Goal: Information Seeking & Learning: Learn about a topic

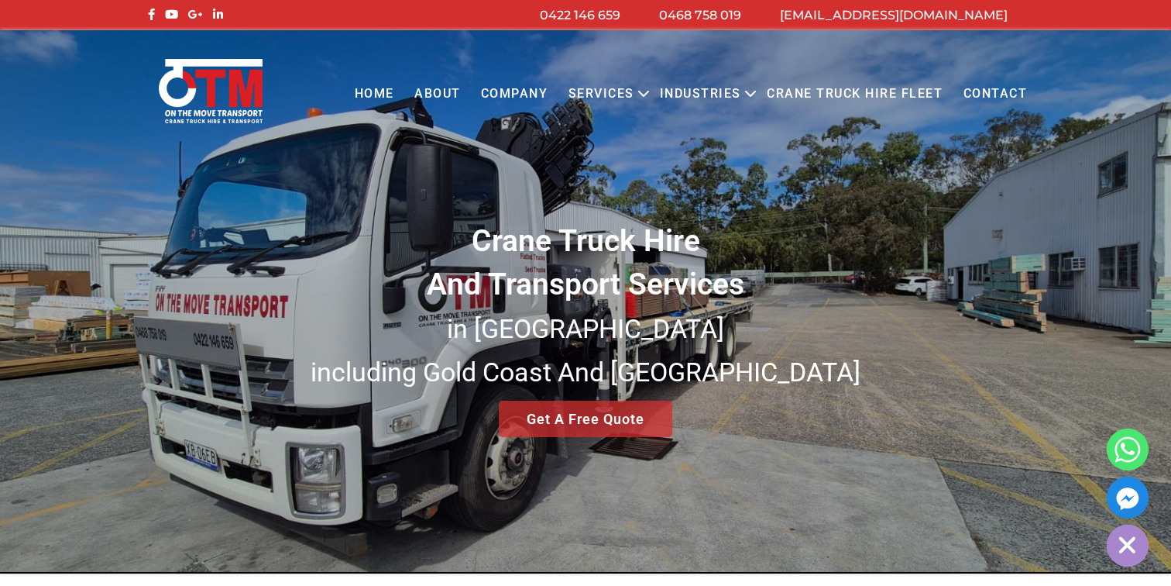
click at [587, 102] on link "Services" at bounding box center [602, 94] width 86 height 43
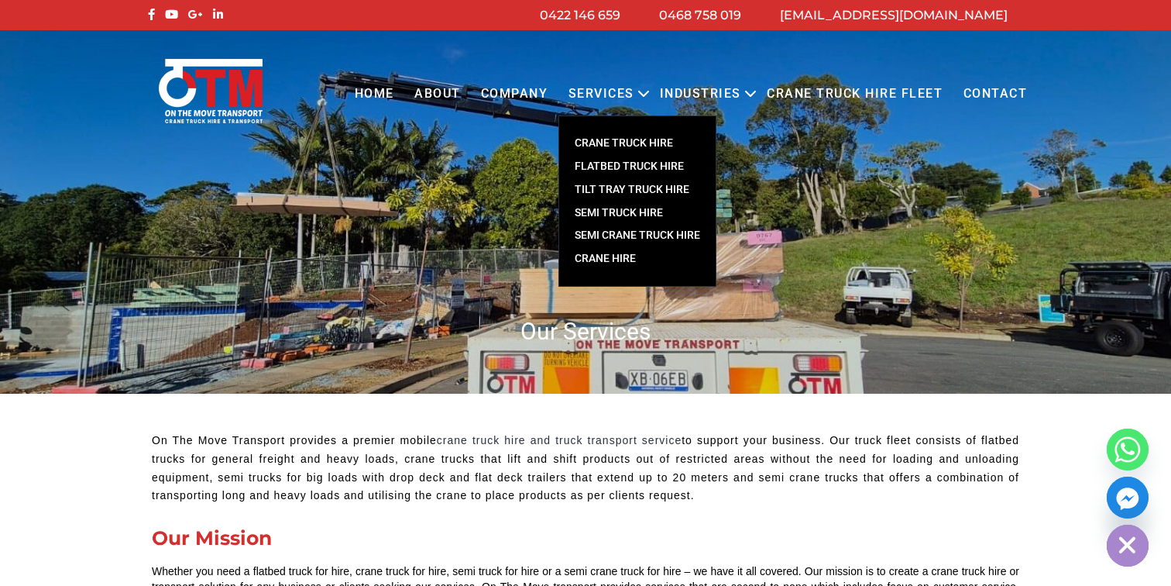
click at [625, 141] on link "CRANE TRUCK HIRE" at bounding box center [637, 143] width 156 height 23
click at [603, 143] on link "CRANE TRUCK HIRE" at bounding box center [637, 143] width 156 height 23
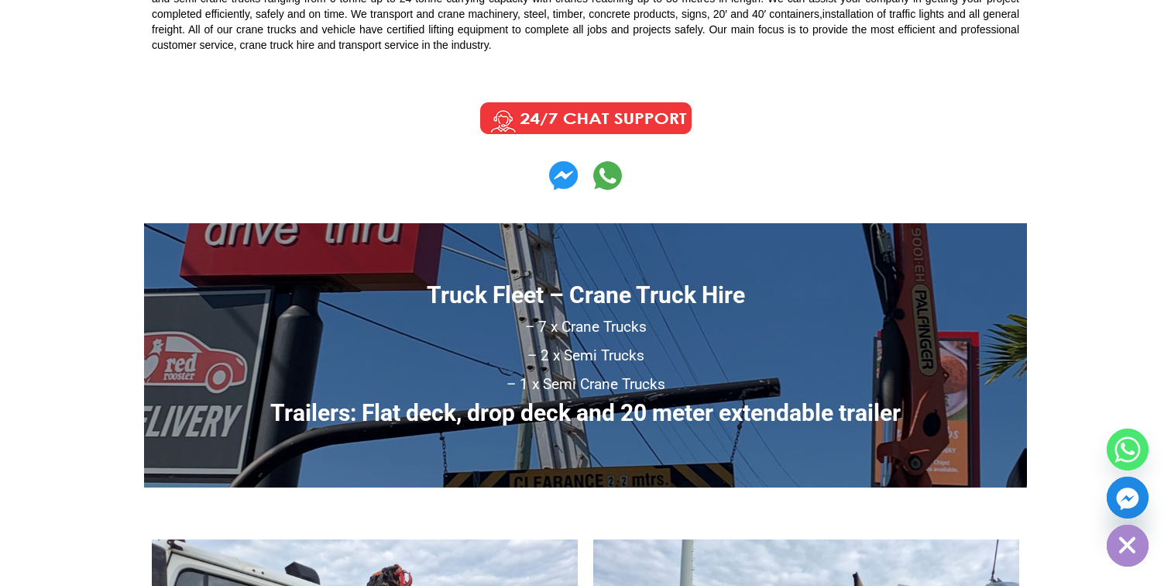
scroll to position [834, 0]
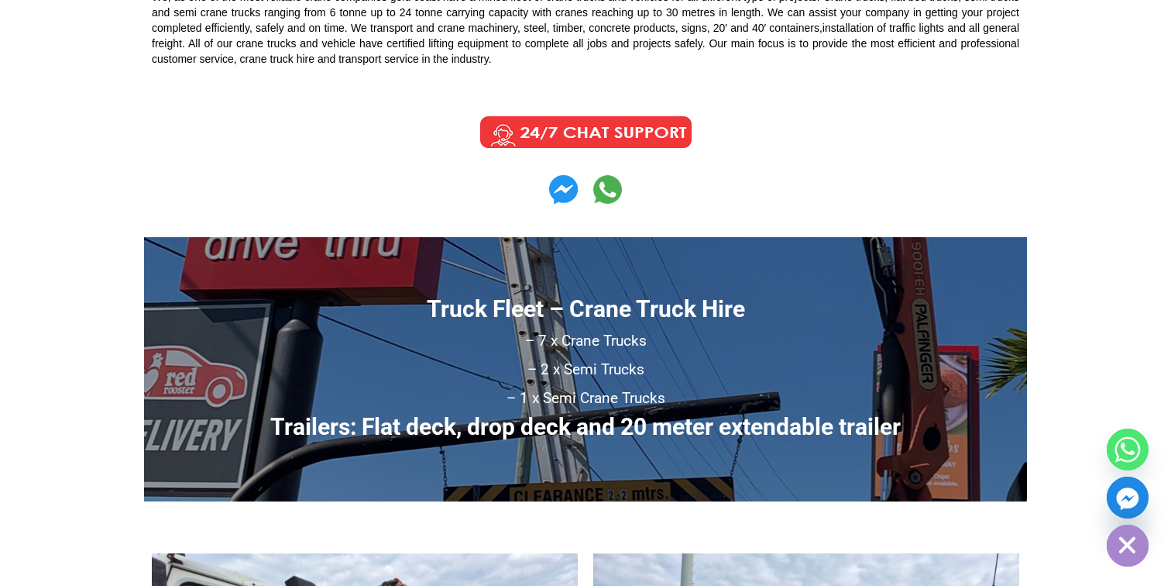
click at [603, 118] on img at bounding box center [585, 132] width 233 height 39
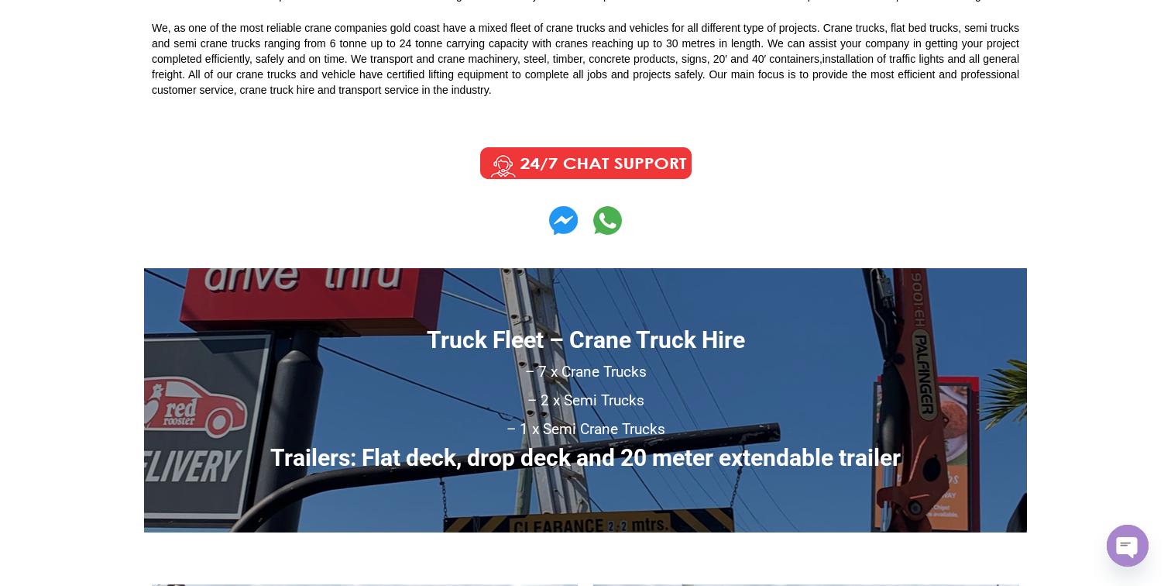
click at [590, 153] on img at bounding box center [585, 163] width 233 height 39
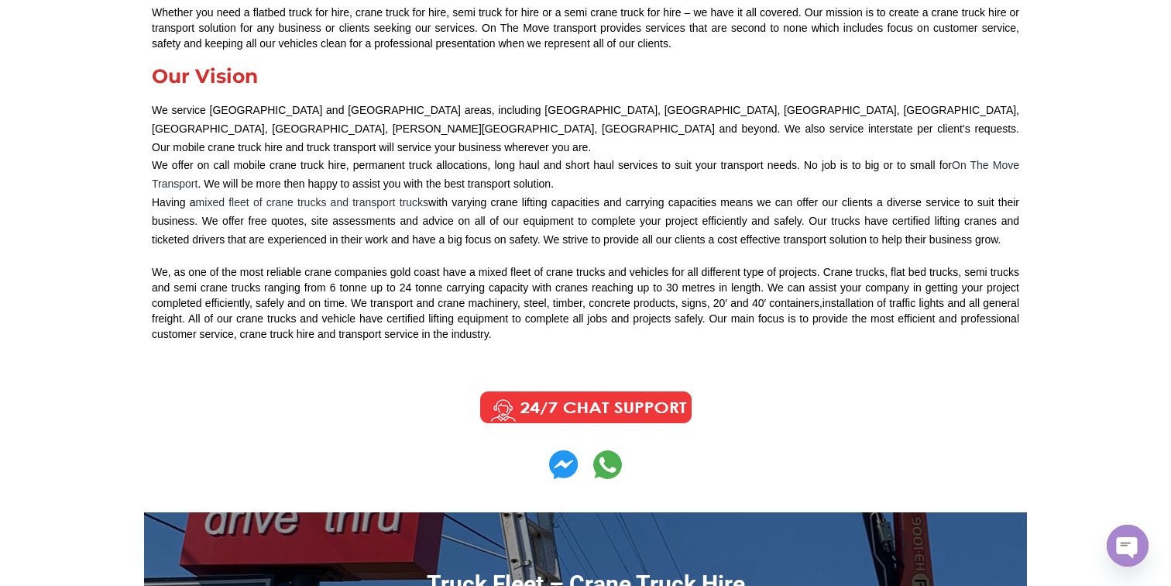
scroll to position [555, 0]
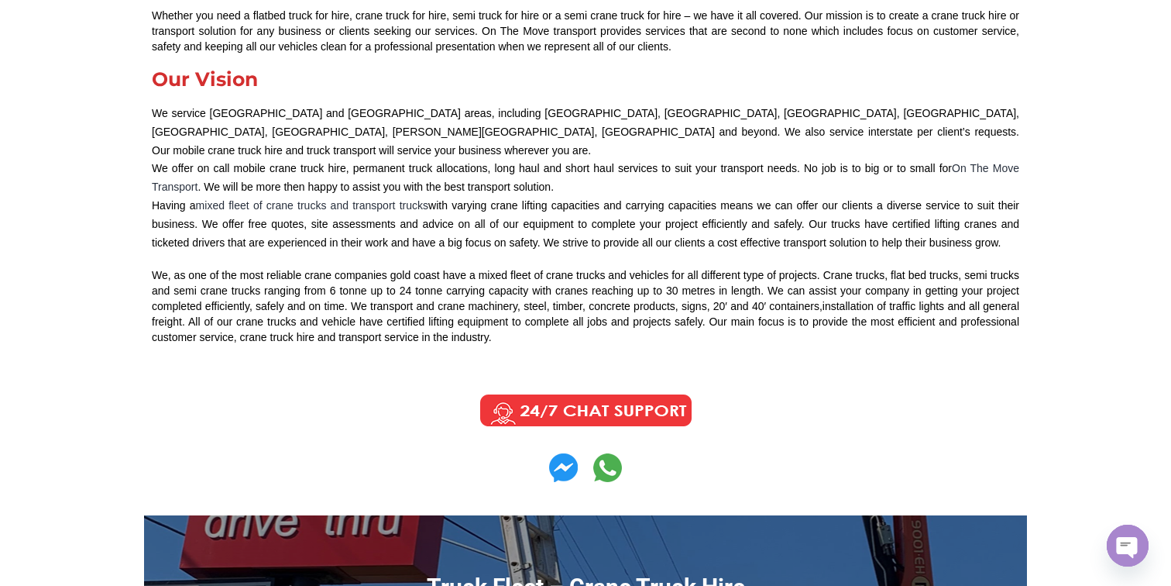
click at [560, 456] on img at bounding box center [563, 467] width 29 height 29
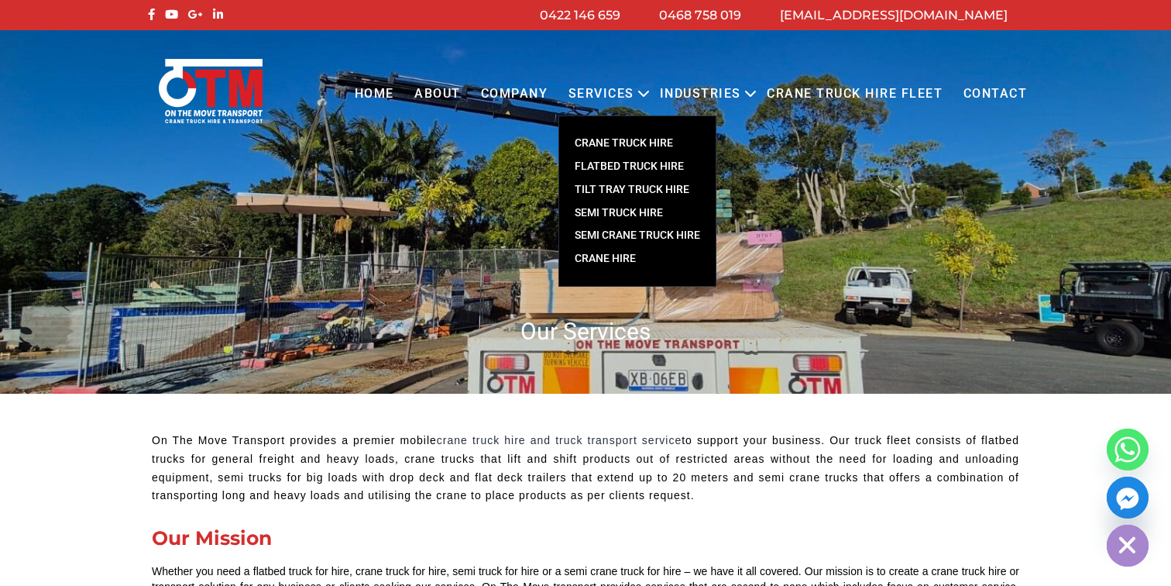
click at [628, 165] on link "FLATBED TRUCK HIRE" at bounding box center [637, 166] width 156 height 23
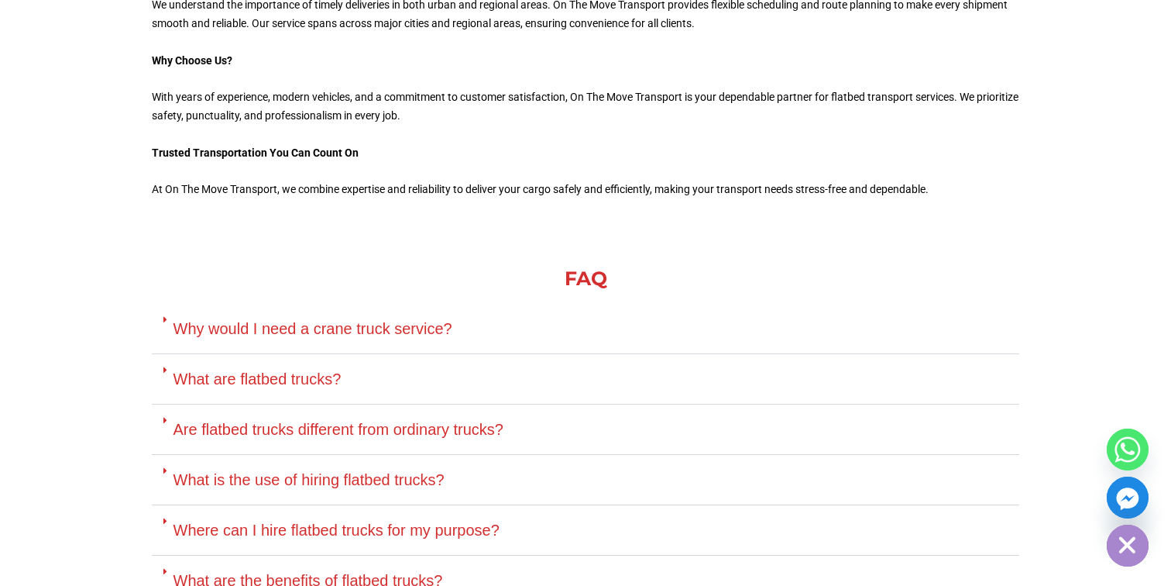
scroll to position [3981, 0]
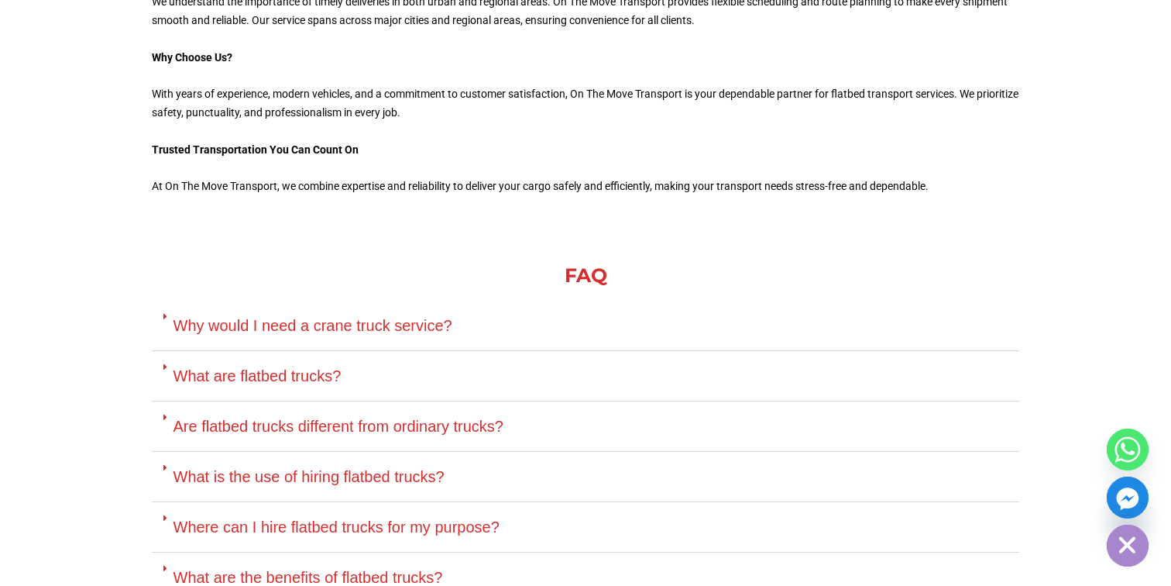
click at [176, 301] on div "Why would I need a crane truck service?" at bounding box center [586, 326] width 868 height 50
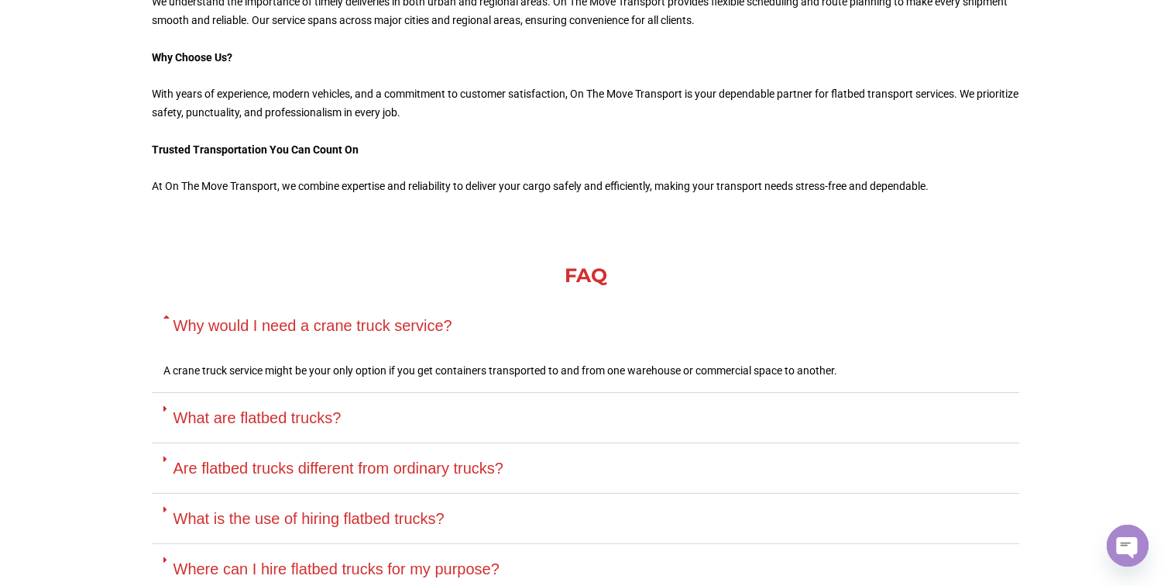
click at [176, 317] on link "Why would I need a crane truck service?" at bounding box center [313, 325] width 279 height 17
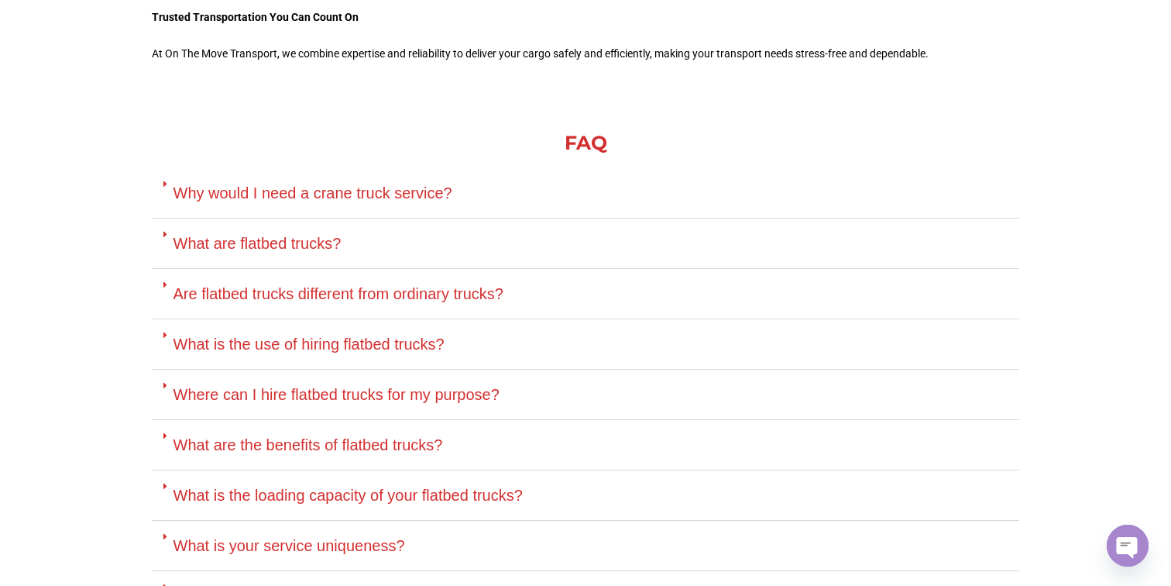
scroll to position [4138, 0]
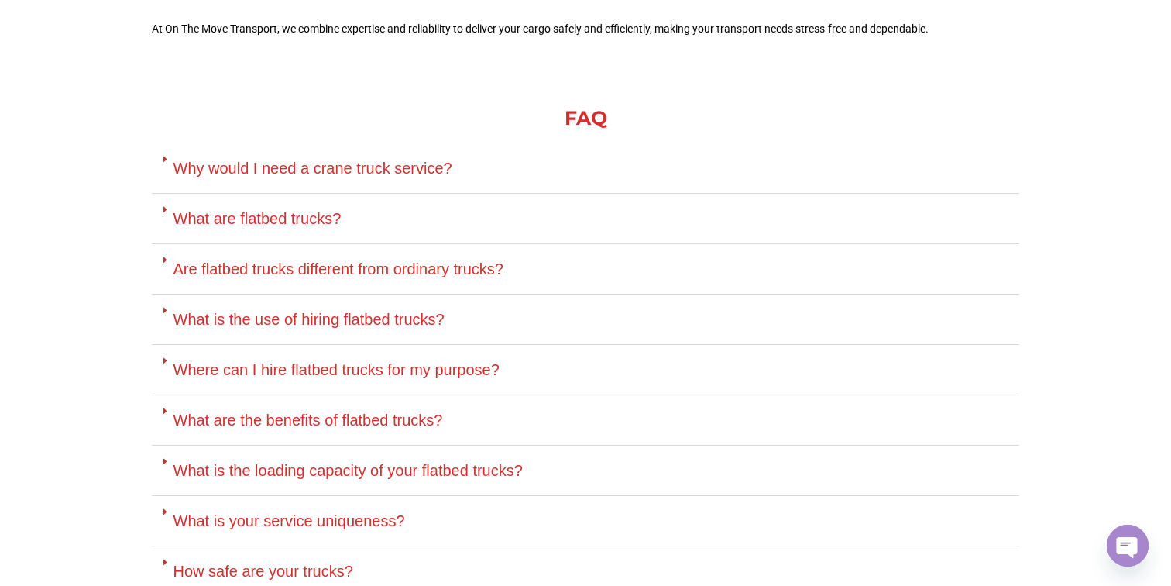
click at [184, 244] on div "Are flatbed trucks different from ordinary trucks?" at bounding box center [586, 269] width 868 height 50
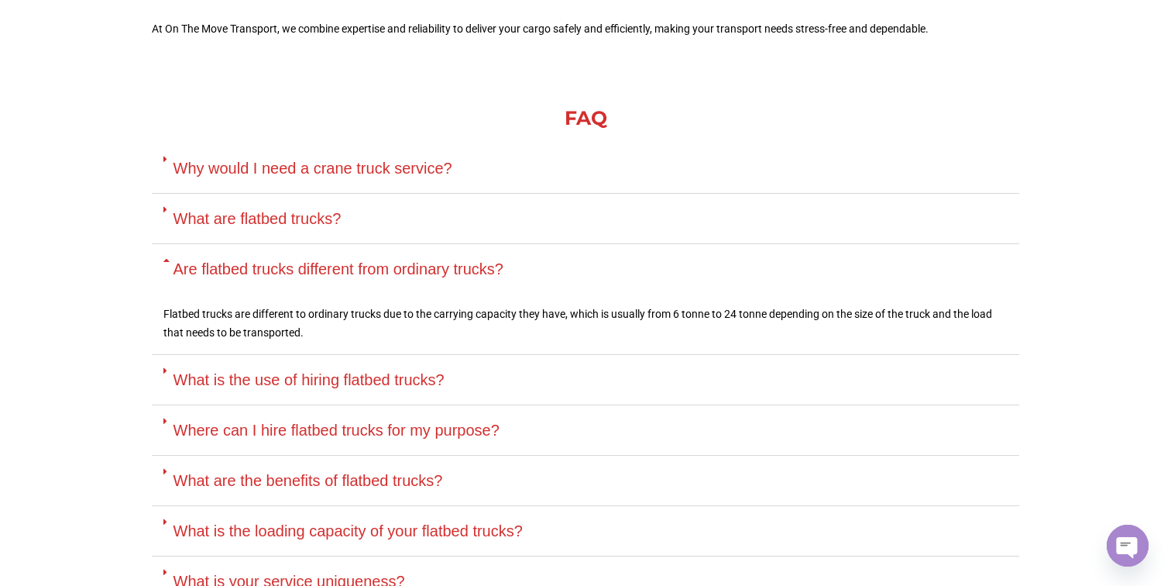
click at [196, 260] on link "Are flatbed trucks different from ordinary trucks?" at bounding box center [339, 268] width 330 height 17
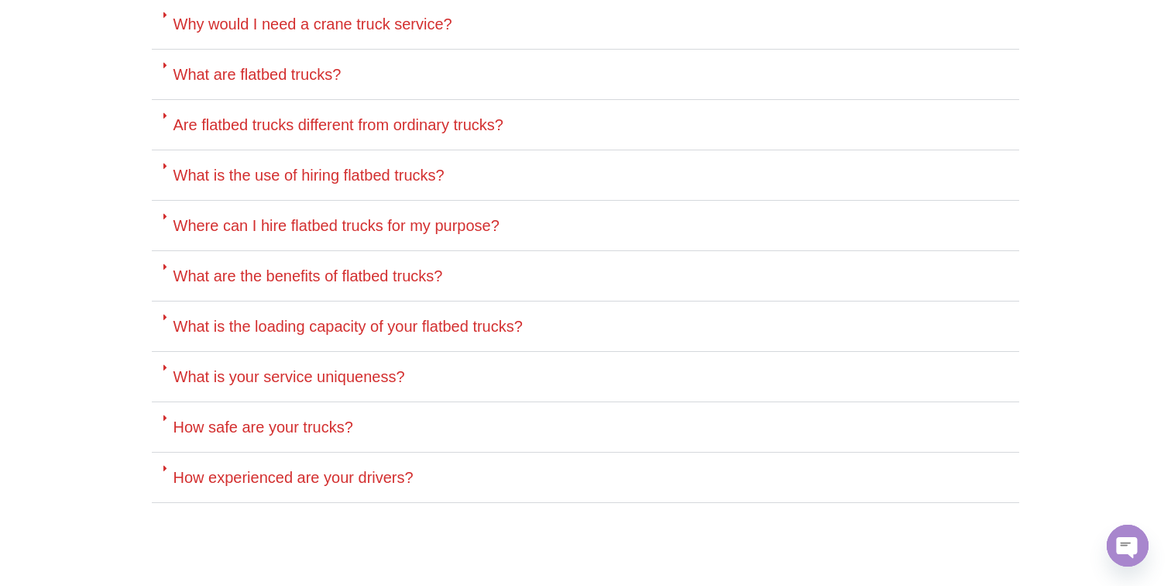
scroll to position [4285, 0]
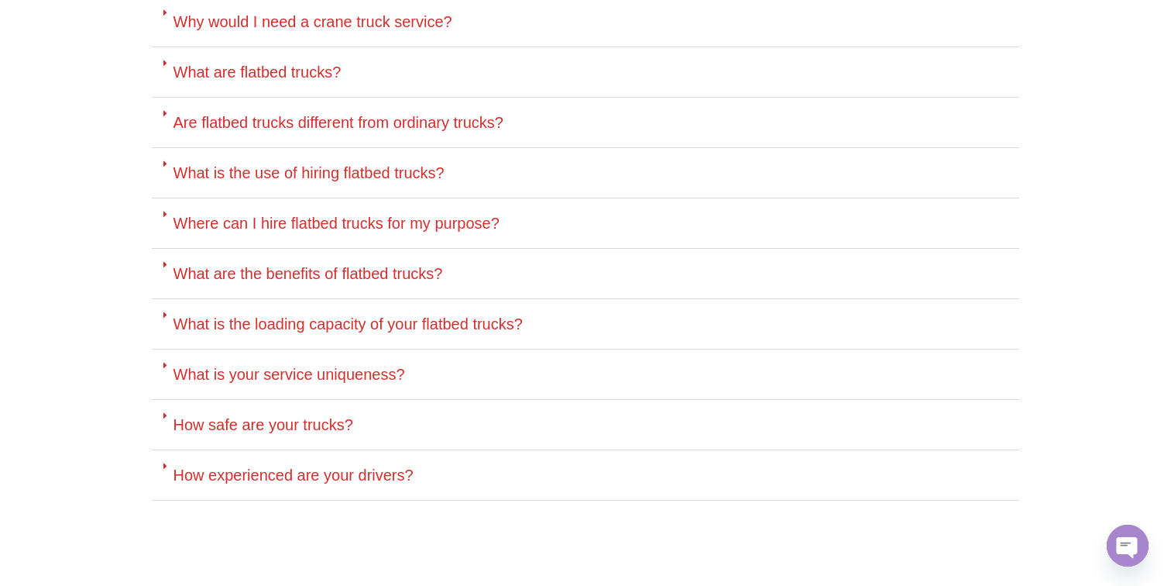
click at [256, 164] on link "What is the use of hiring flatbed trucks?" at bounding box center [309, 172] width 271 height 17
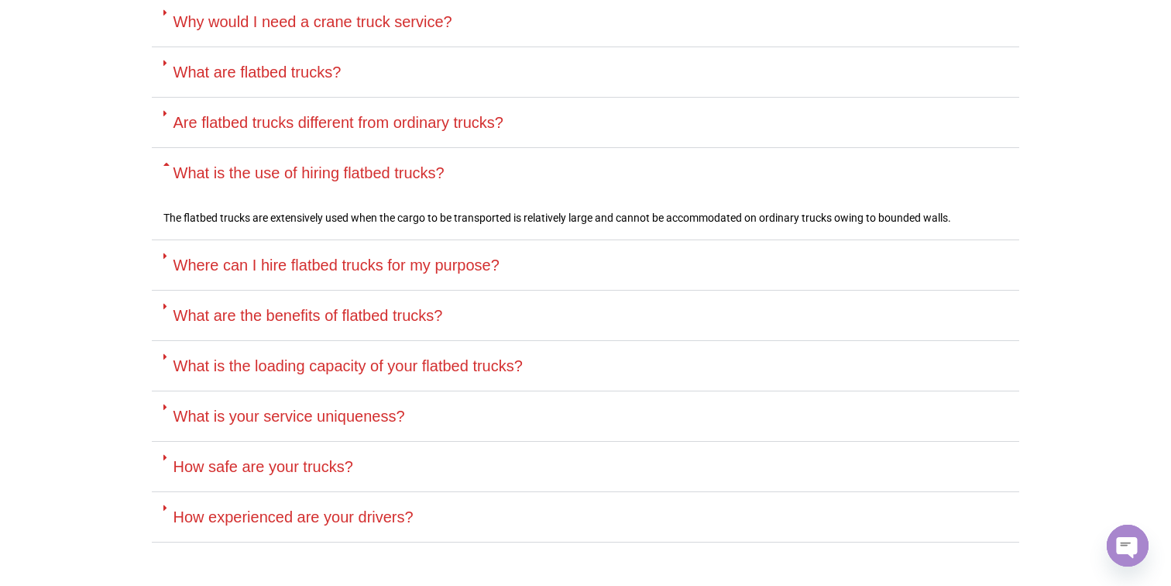
click at [256, 164] on link "What is the use of hiring flatbed trucks?" at bounding box center [309, 172] width 271 height 17
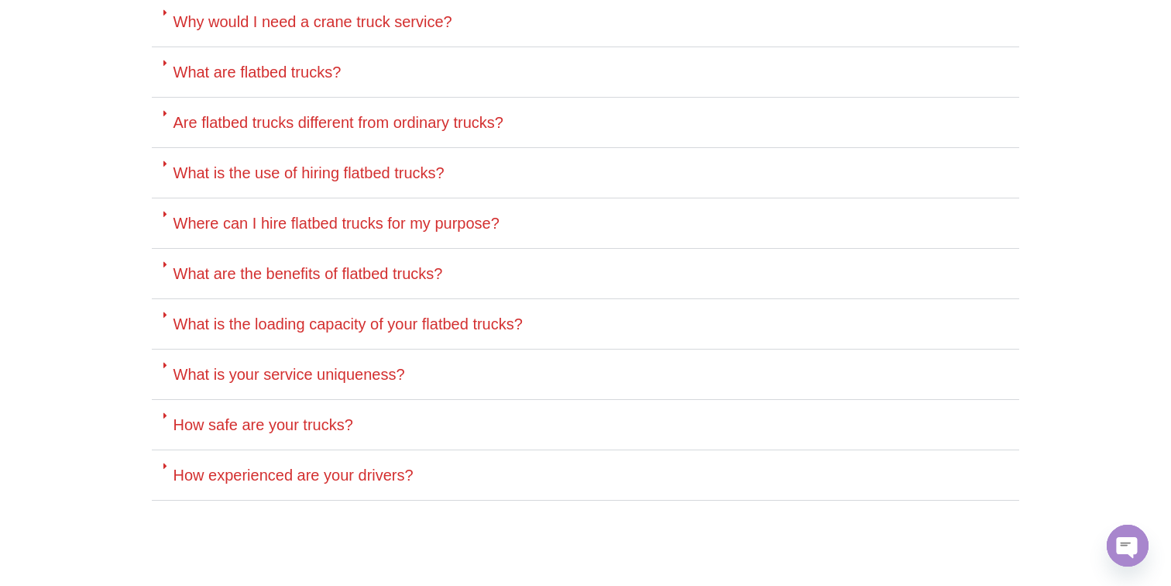
click at [246, 315] on link "What is the loading capacity of your flatbed trucks?" at bounding box center [348, 323] width 349 height 17
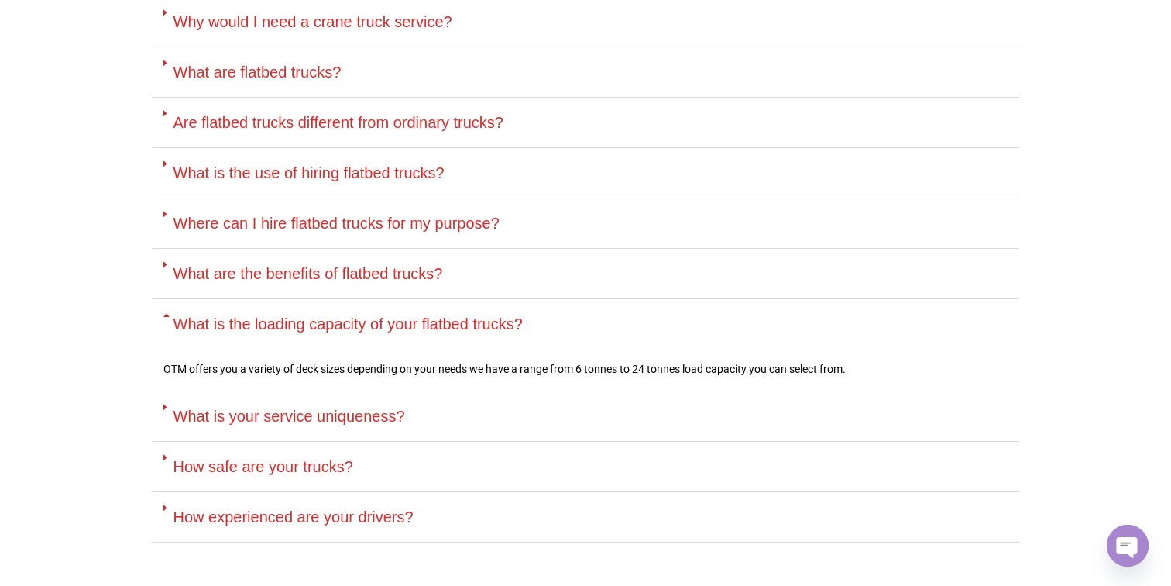
click at [246, 315] on link "What is the loading capacity of your flatbed trucks?" at bounding box center [348, 323] width 349 height 17
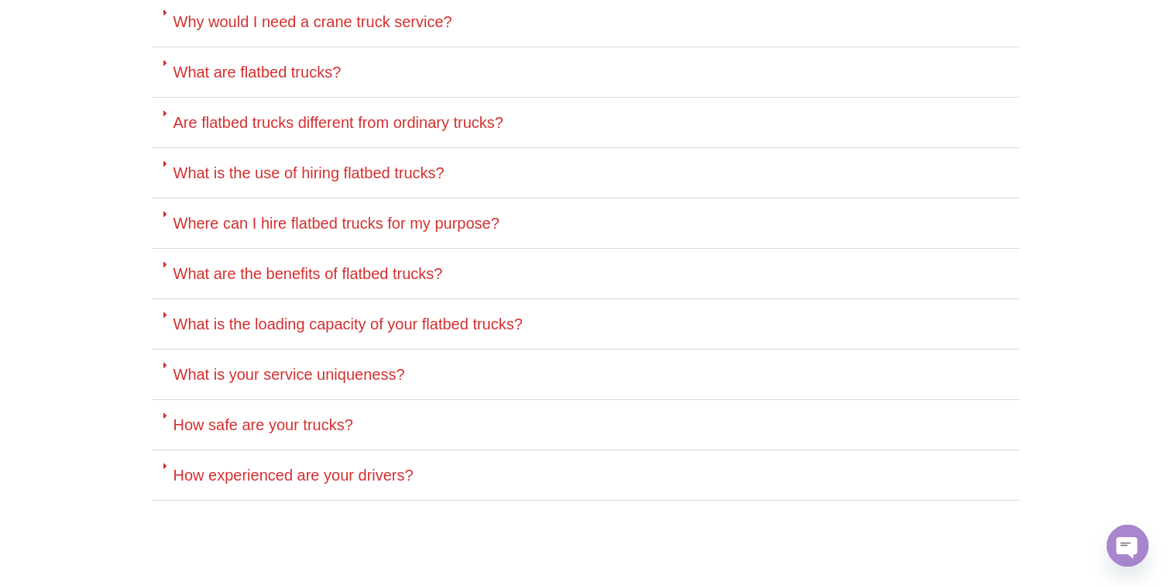
click at [240, 366] on link "What is your service uniqueness?" at bounding box center [290, 374] width 232 height 17
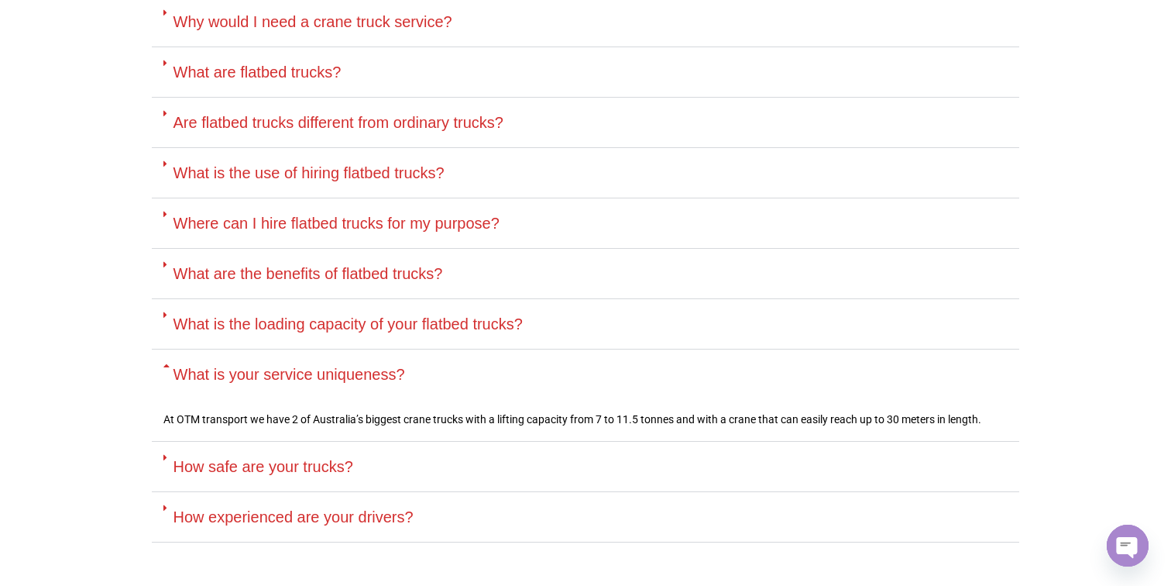
click at [240, 366] on link "What is your service uniqueness?" at bounding box center [290, 374] width 232 height 17
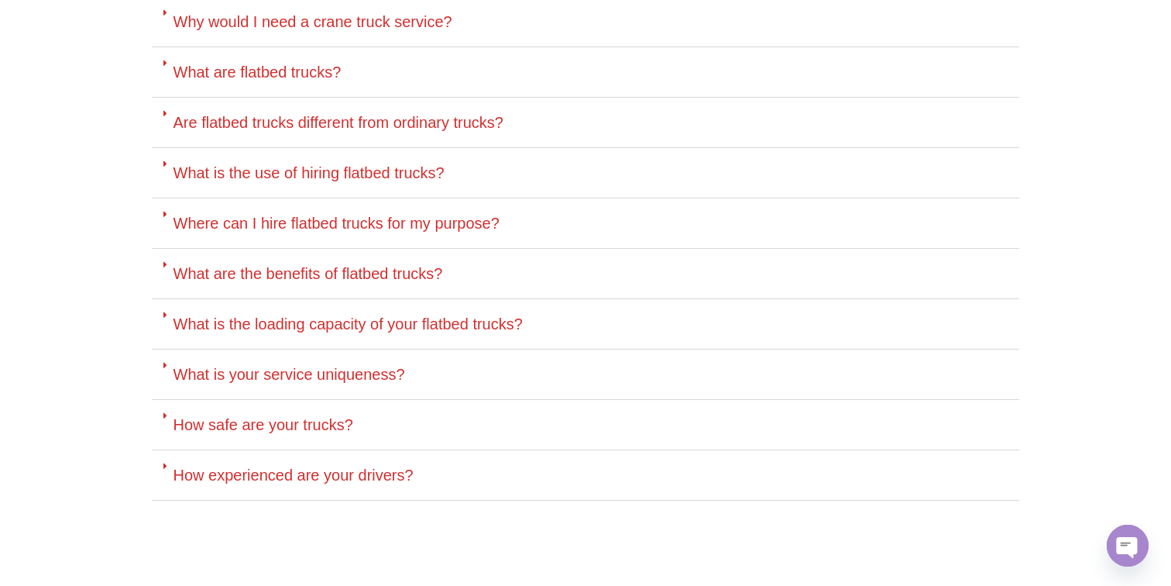
click at [225, 416] on link "How safe are your trucks?" at bounding box center [264, 424] width 180 height 17
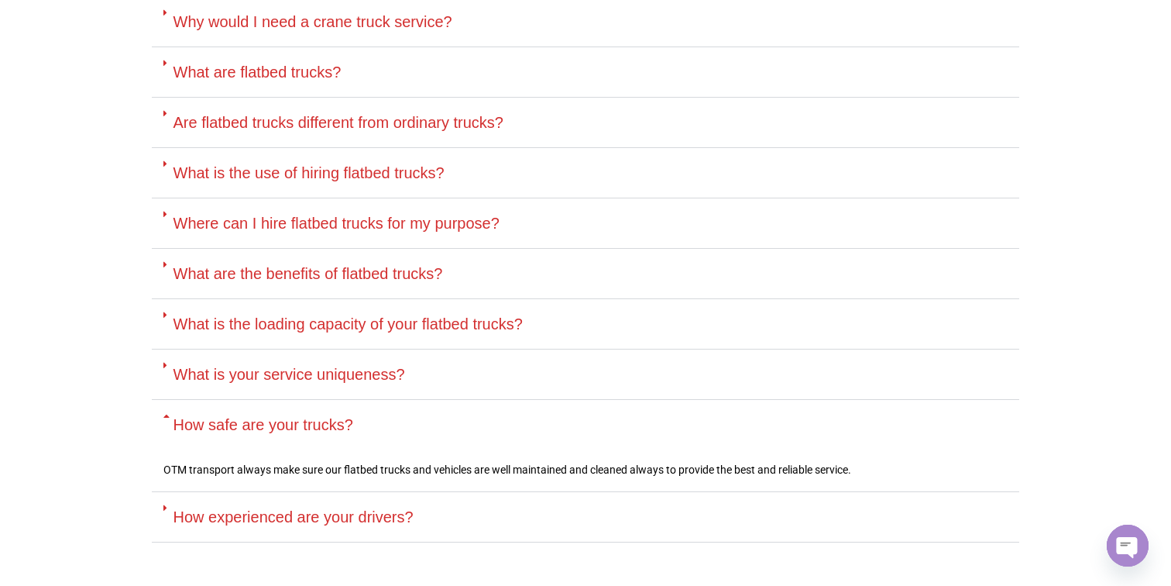
click at [225, 416] on link "How safe are your trucks?" at bounding box center [264, 424] width 180 height 17
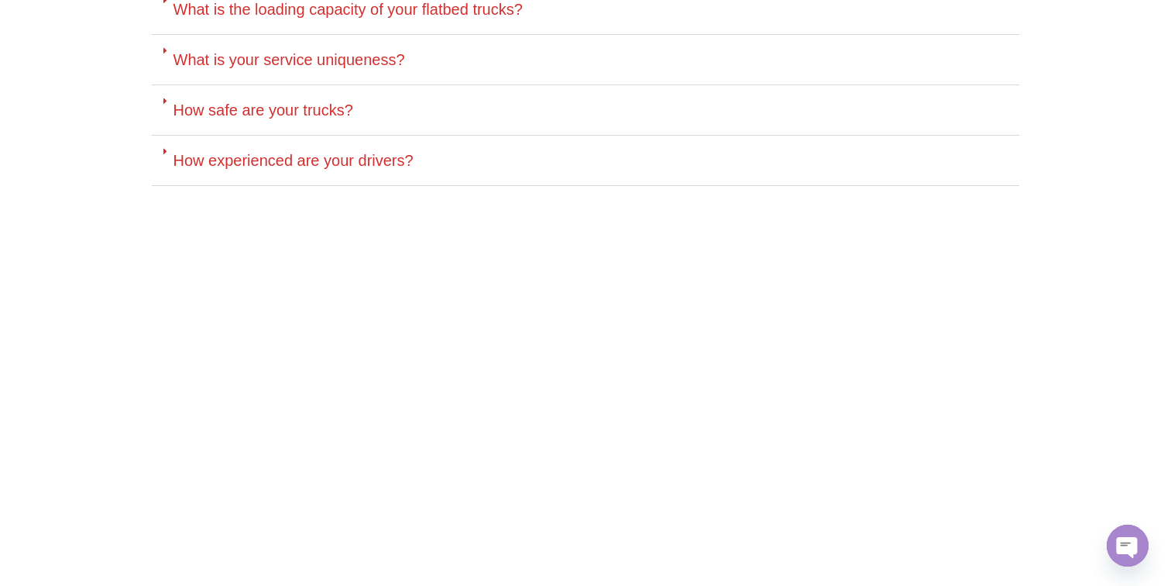
scroll to position [4593, 0]
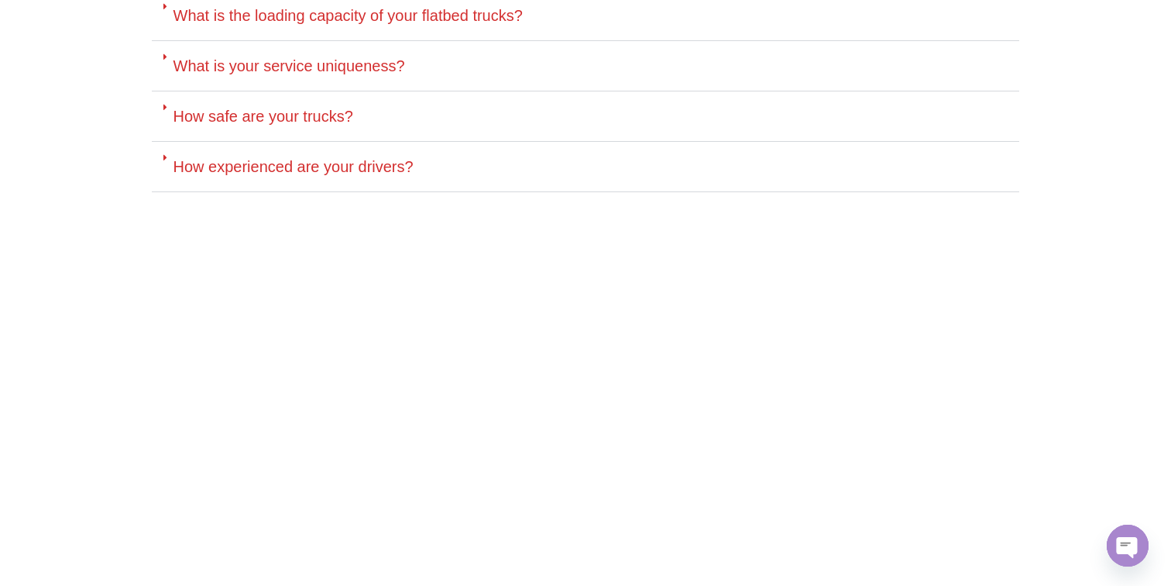
click at [222, 158] on link "How experienced are your drivers?" at bounding box center [294, 166] width 240 height 17
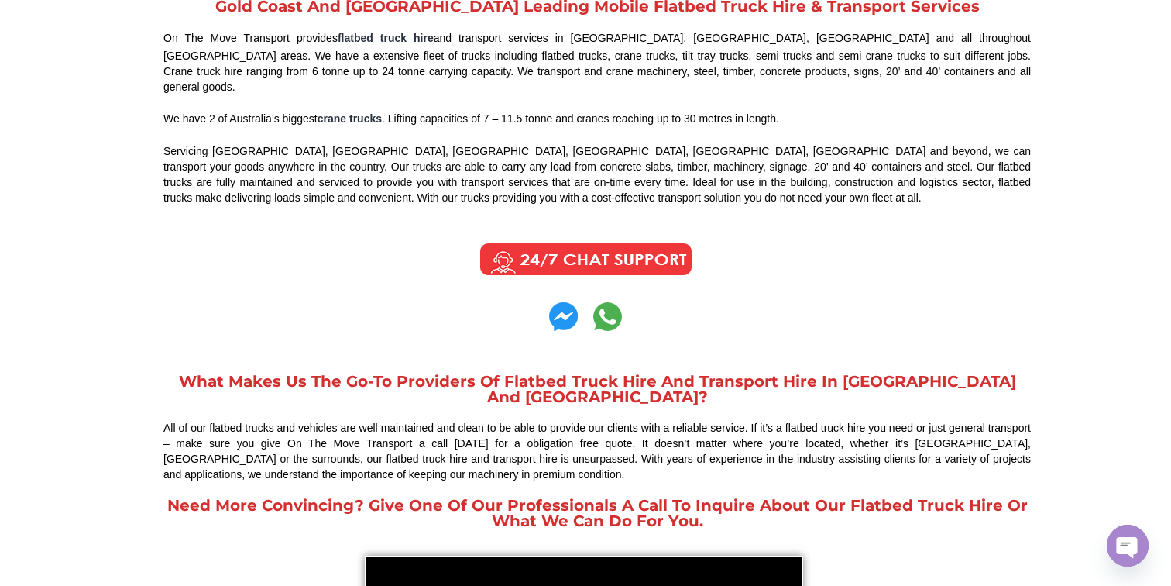
scroll to position [923, 0]
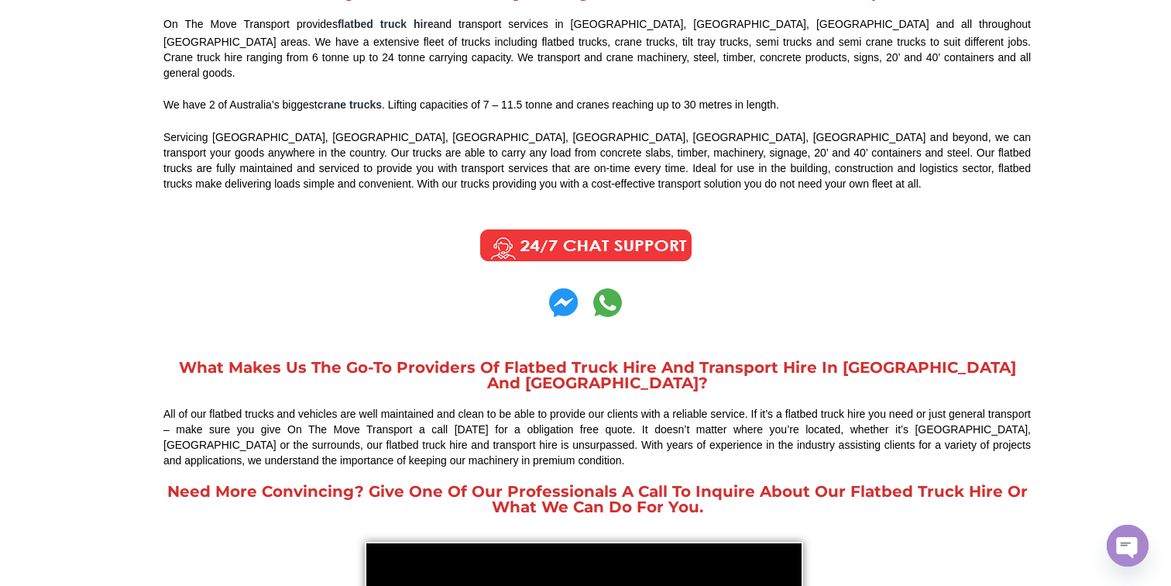
click at [559, 288] on img at bounding box center [563, 302] width 29 height 29
